Goal: Find specific page/section: Find specific page/section

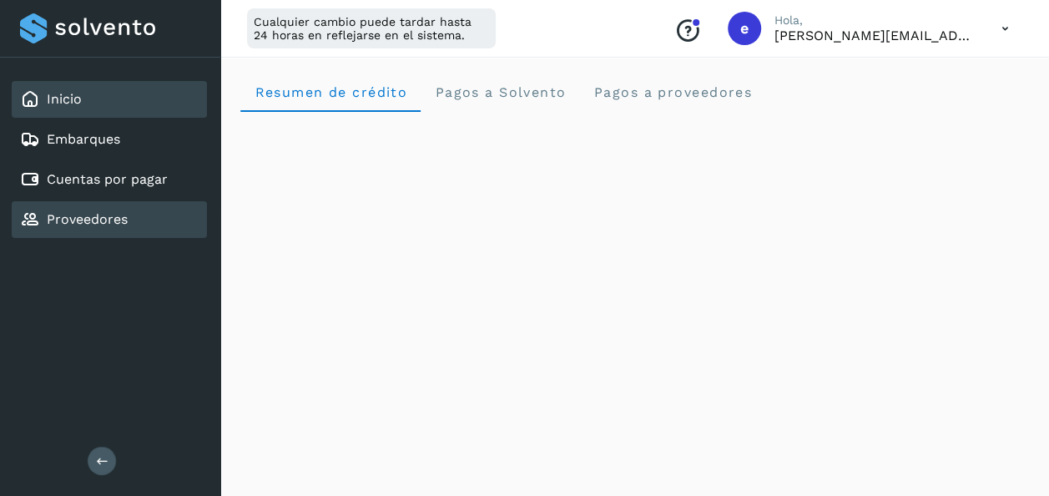
click at [111, 217] on link "Proveedores" at bounding box center [87, 219] width 81 height 16
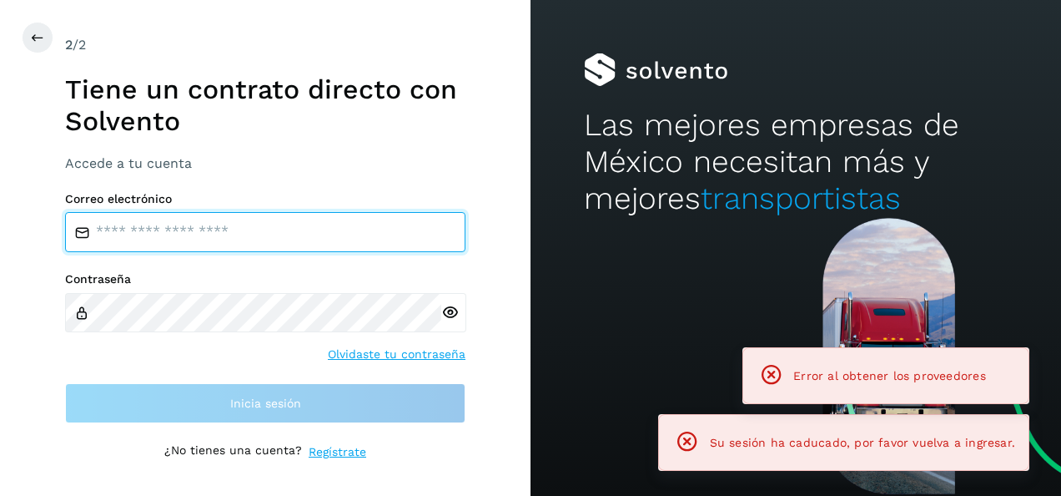
type input "**********"
